Goal: Navigation & Orientation: Go to known website

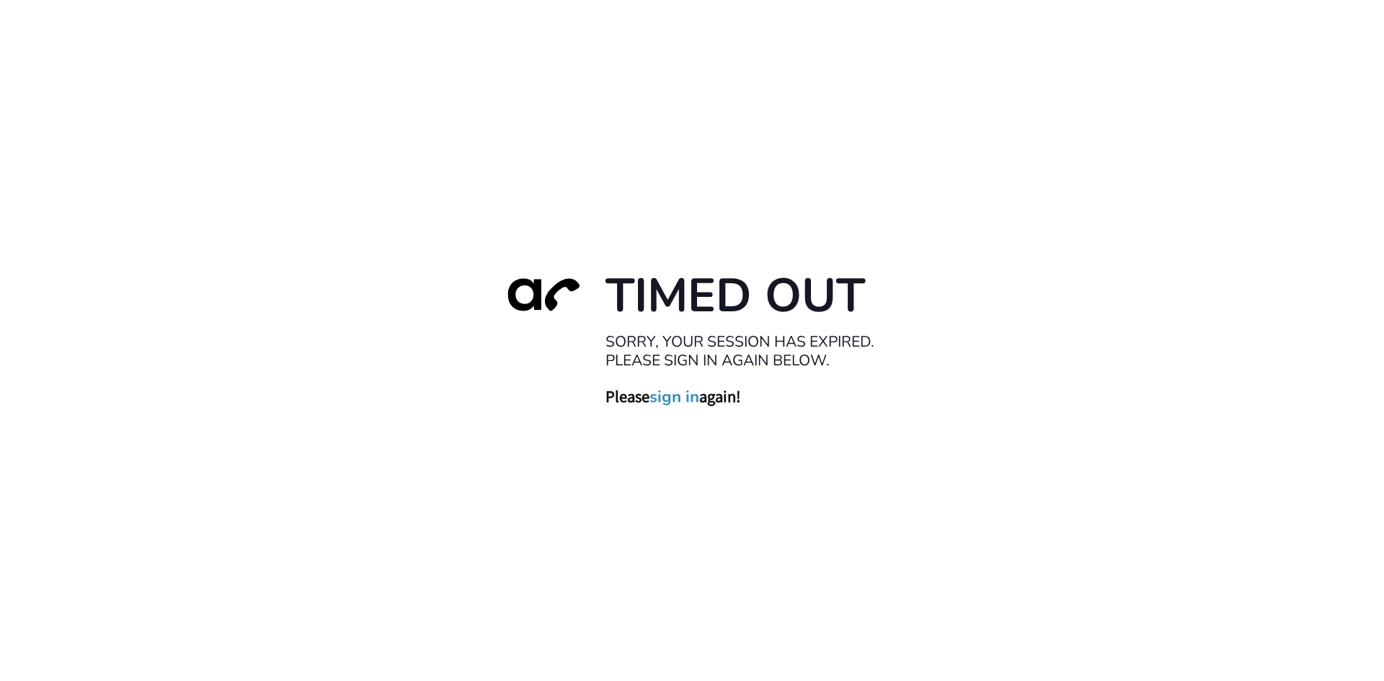
click at [679, 390] on link "sign in" at bounding box center [675, 396] width 50 height 20
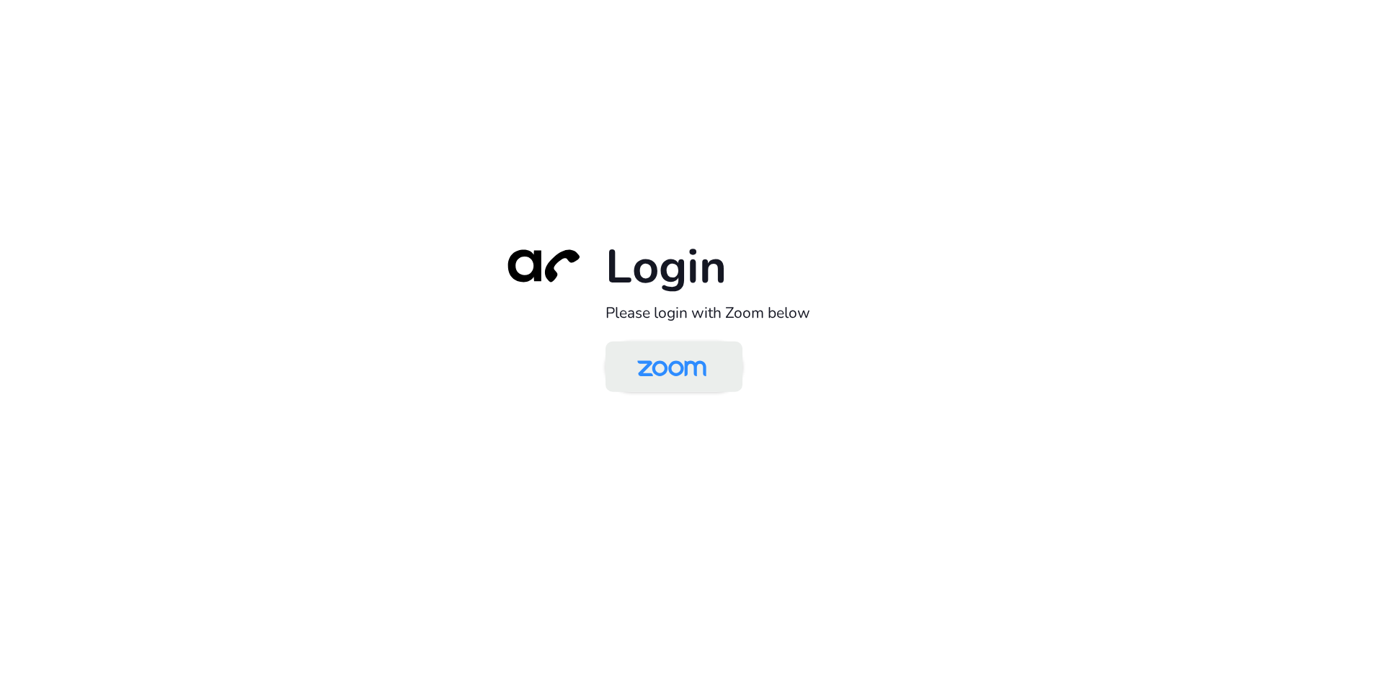
click at [676, 366] on img at bounding box center [671, 368] width 99 height 47
